Goal: Transaction & Acquisition: Purchase product/service

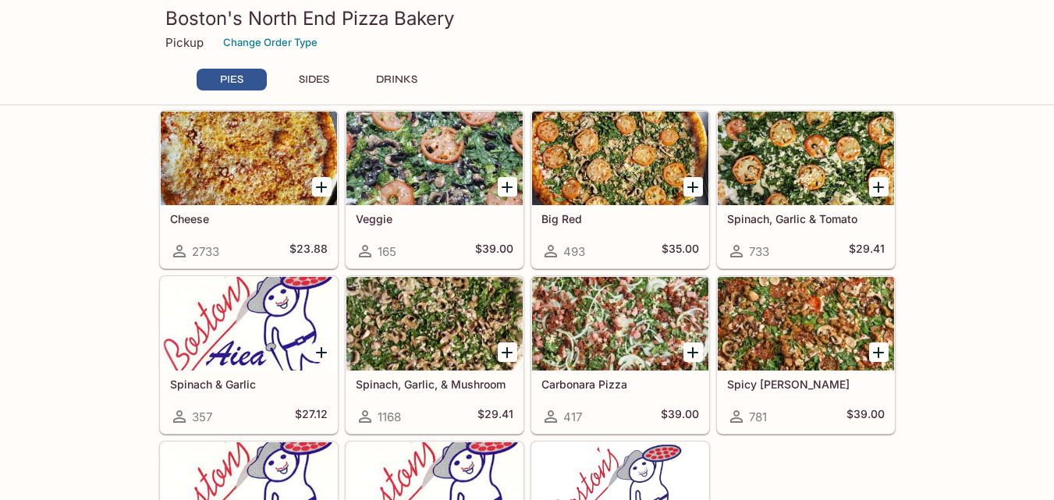
scroll to position [468, 0]
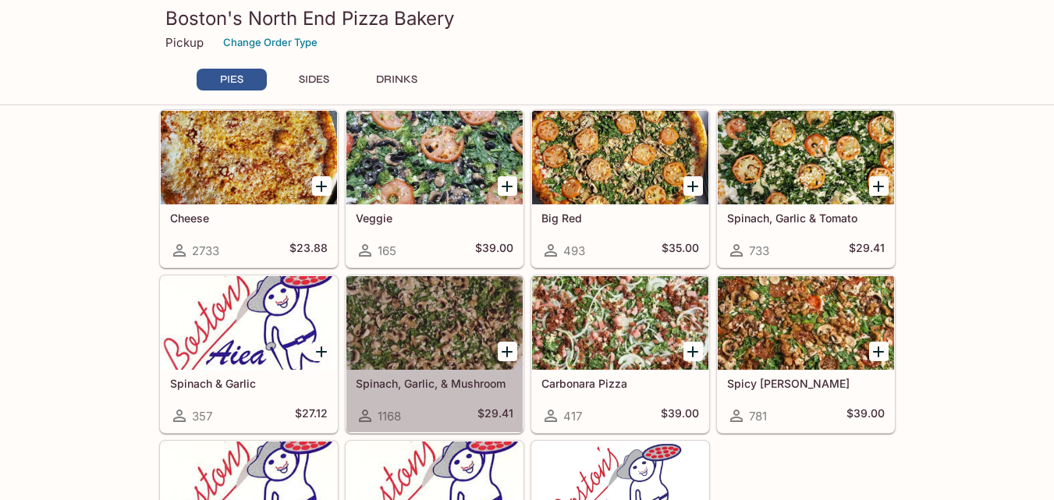
click at [444, 322] on div at bounding box center [434, 323] width 176 height 94
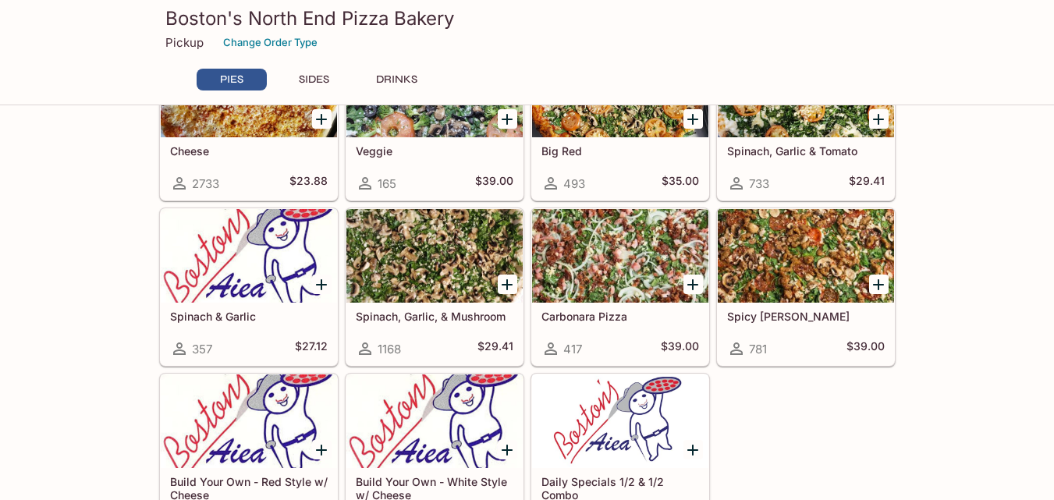
scroll to position [540, 0]
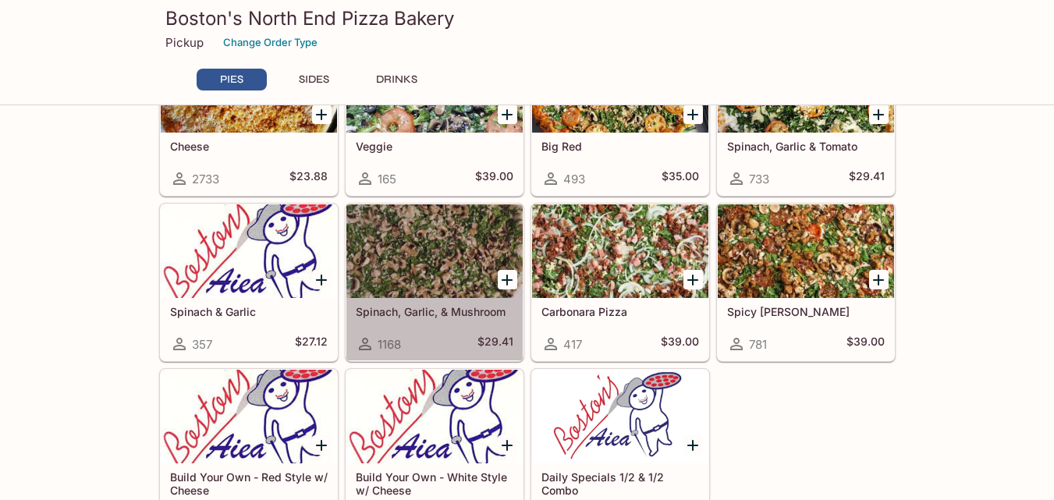
click at [423, 253] on div at bounding box center [434, 251] width 176 height 94
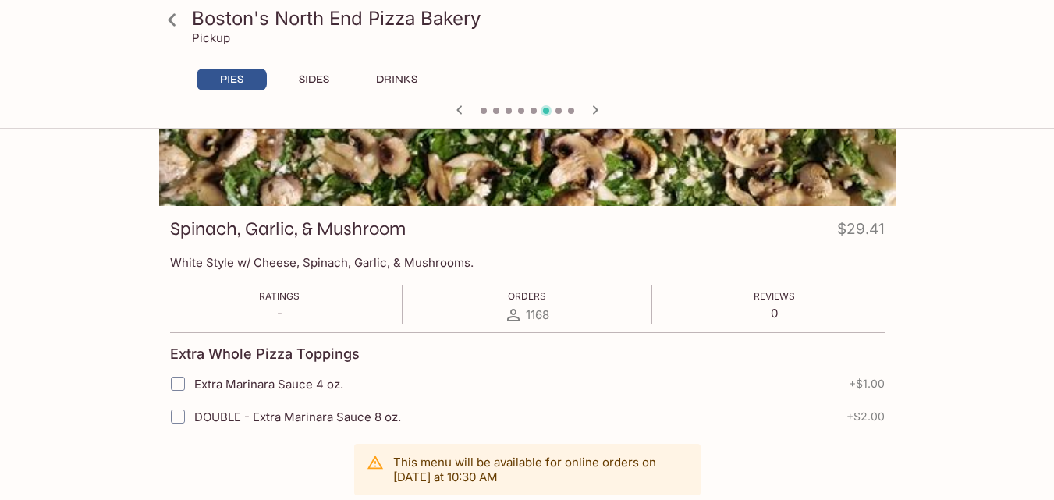
scroll to position [156, 0]
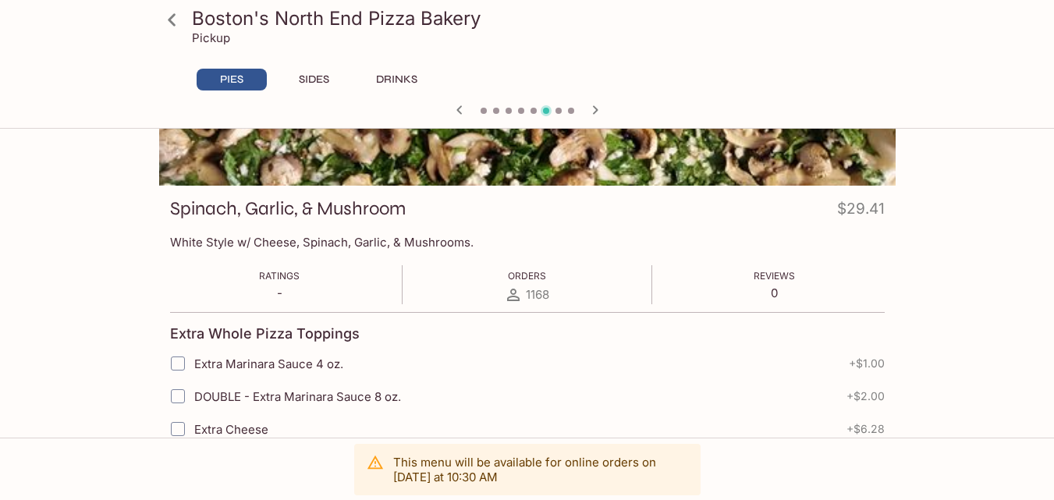
click at [508, 285] on icon at bounding box center [513, 294] width 19 height 19
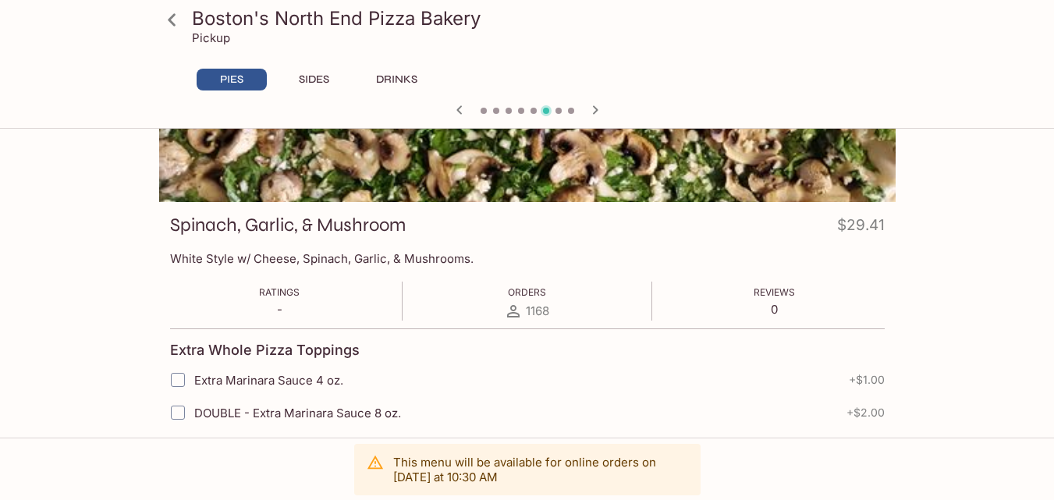
scroll to position [0, 0]
